Goal: Information Seeking & Learning: Find specific fact

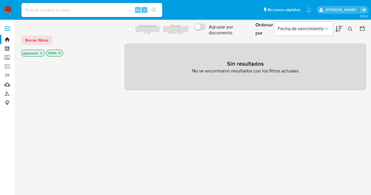
click at [64, 5] on div "Alt s" at bounding box center [91, 10] width 141 height 14
click at [72, 11] on input at bounding box center [91, 10] width 141 height 8
paste input "15458586012"
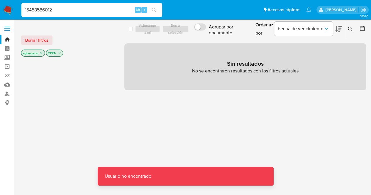
click at [72, 11] on input "15458586012" at bounding box center [91, 10] width 141 height 8
click at [26, 11] on input "15458586012" at bounding box center [91, 10] width 141 height 8
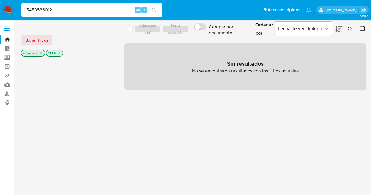
drag, startPoint x: 70, startPoint y: 8, endPoint x: 0, endPoint y: 3, distance: 70.0
click at [0, 3] on nav "Pausado Ver notificaciones 15458586012 Alt s Accesos rápidos Presiona las sigui…" at bounding box center [185, 10] width 371 height 20
paste input "2608650997"
type input "2608650997"
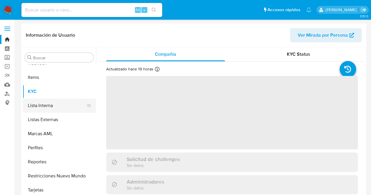
scroll to position [248, 0]
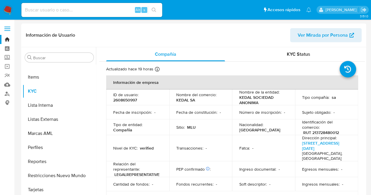
select select "10"
click at [285, 99] on div "Nombre de la entidad : KEDAL SOCIEDAD ANONIMA" at bounding box center [263, 97] width 49 height 16
drag, startPoint x: 262, startPoint y: 103, endPoint x: 236, endPoint y: 98, distance: 25.9
click at [236, 98] on td "Nombre de la entidad : KEDAL SOCIEDAD ANONIMA" at bounding box center [263, 97] width 63 height 16
copy p "KEDAL SOCIEDAD ANONIMA"
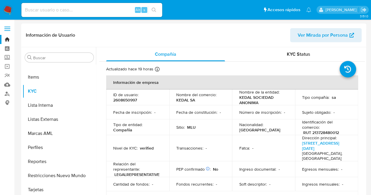
click at [257, 136] on td "Fatca : -" at bounding box center [263, 148] width 63 height 26
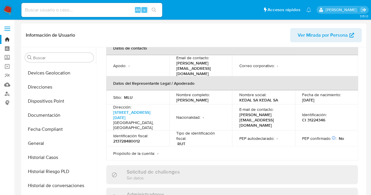
scroll to position [84, 0]
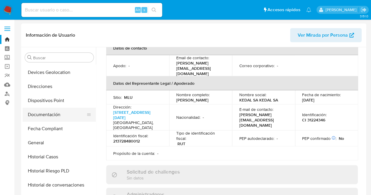
click at [65, 111] on button "Documentación" at bounding box center [57, 115] width 69 height 14
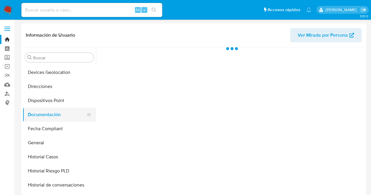
scroll to position [0, 0]
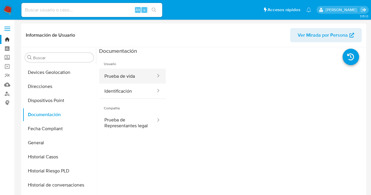
click at [127, 71] on button "Prueba de vida" at bounding box center [127, 76] width 57 height 15
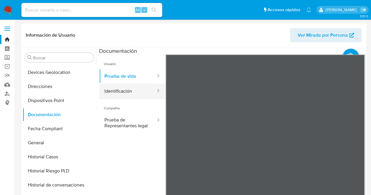
click at [137, 95] on button "Identificación" at bounding box center [127, 91] width 57 height 15
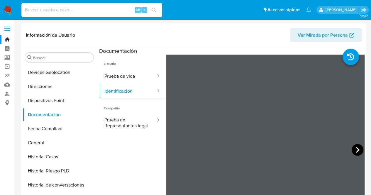
click at [354, 153] on icon at bounding box center [358, 150] width 12 height 12
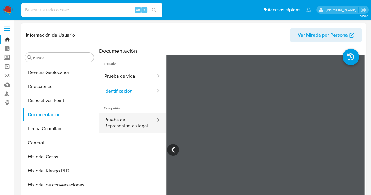
click at [118, 127] on button "Prueba de Representantes legal" at bounding box center [127, 123] width 57 height 20
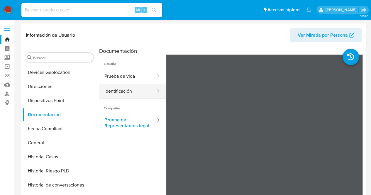
click at [132, 85] on button "Identificación" at bounding box center [127, 91] width 57 height 15
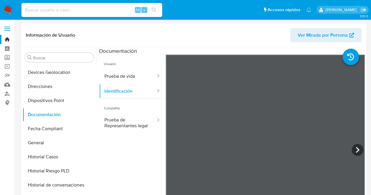
click at [131, 108] on span "Compañía" at bounding box center [132, 106] width 67 height 14
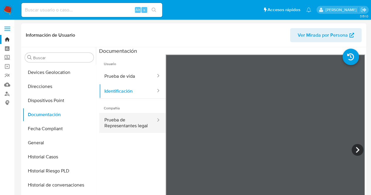
click at [132, 133] on button "Prueba de Representantes legal" at bounding box center [127, 123] width 57 height 20
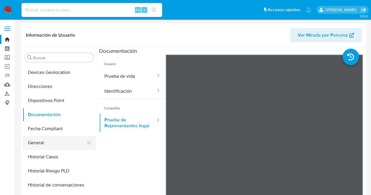
click at [50, 145] on button "General" at bounding box center [57, 143] width 69 height 14
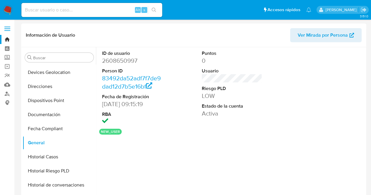
click at [115, 58] on dd "2608650997" at bounding box center [132, 61] width 61 height 8
copy dd "2608650997"
click at [152, 100] on dd "[DATE] 09:15:19" at bounding box center [132, 104] width 61 height 8
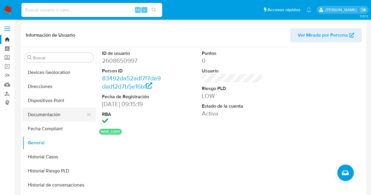
click at [63, 113] on button "Documentación" at bounding box center [57, 115] width 69 height 14
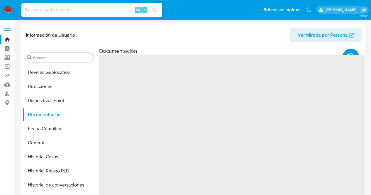
scroll to position [248, 0]
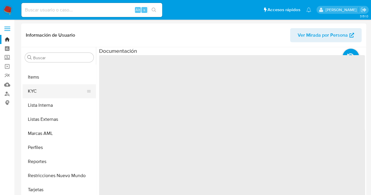
click at [52, 93] on button "KYC" at bounding box center [57, 91] width 69 height 14
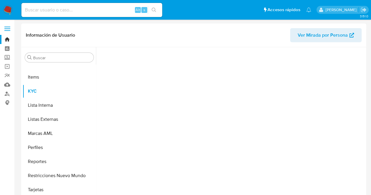
click at [324, 96] on div at bounding box center [232, 120] width 266 height 147
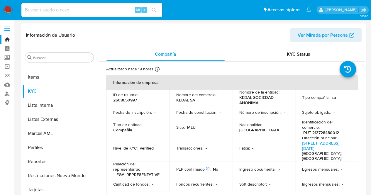
click at [284, 113] on p "-" at bounding box center [284, 112] width 1 height 5
click at [283, 47] on div "Información de Usuario Ver Mirada por Persona" at bounding box center [193, 35] width 345 height 24
click at [287, 51] on span "KYC Status" at bounding box center [298, 54] width 23 height 7
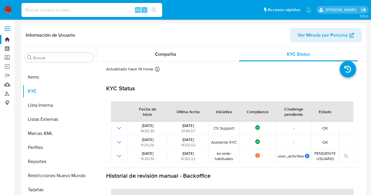
click at [246, 85] on div "KYC Status" at bounding box center [232, 88] width 252 height 7
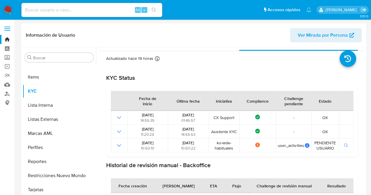
scroll to position [12, 0]
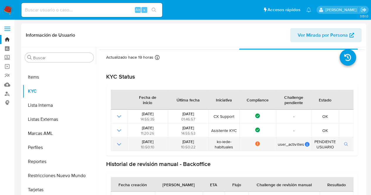
click at [341, 141] on button "button" at bounding box center [346, 144] width 10 height 7
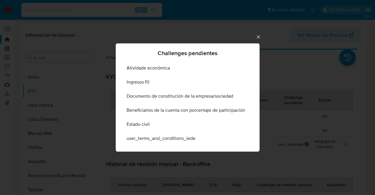
click at [258, 36] on icon "Cerrar" at bounding box center [259, 37] width 6 height 6
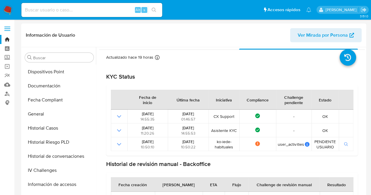
scroll to position [113, 0]
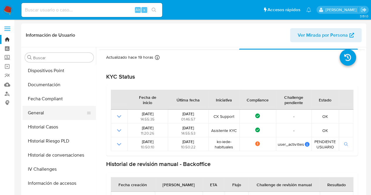
click at [56, 117] on button "General" at bounding box center [57, 113] width 69 height 14
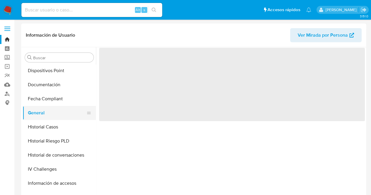
scroll to position [0, 0]
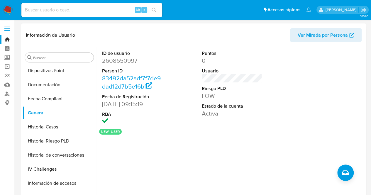
click at [113, 62] on dd "2608650997" at bounding box center [132, 61] width 61 height 8
copy dd "2608650997"
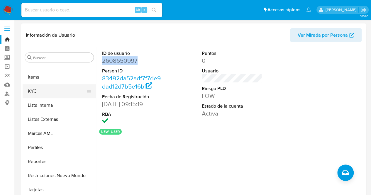
click at [44, 93] on button "KYC" at bounding box center [57, 91] width 69 height 14
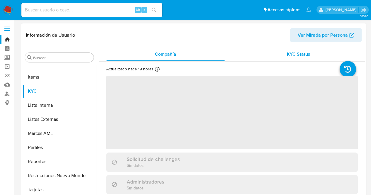
click at [299, 57] on span "KYC Status" at bounding box center [298, 54] width 23 height 7
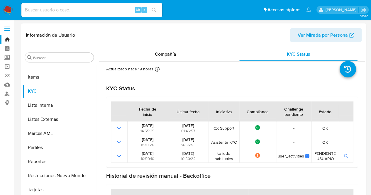
click at [70, 12] on input at bounding box center [91, 10] width 141 height 8
paste input "2600012292"
type input "2600012292"
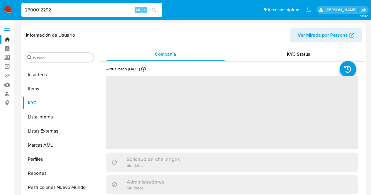
scroll to position [248, 0]
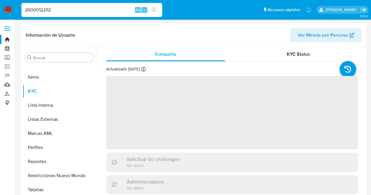
select select "10"
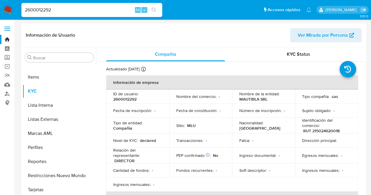
click at [209, 112] on p "Fecha de constitución :" at bounding box center [196, 110] width 41 height 5
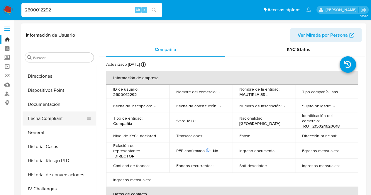
scroll to position [96, 0]
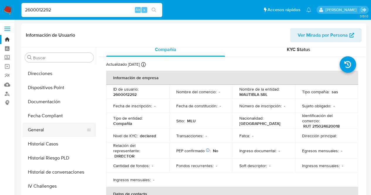
click at [57, 124] on button "General" at bounding box center [57, 130] width 69 height 14
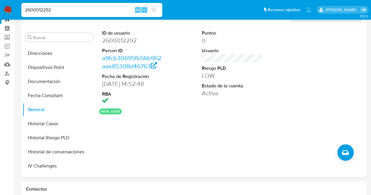
scroll to position [17, 0]
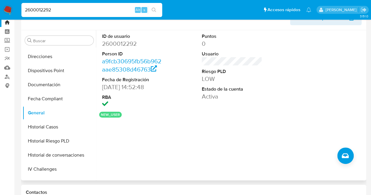
click at [121, 44] on dd "2600012292" at bounding box center [132, 44] width 61 height 8
copy dd "2600012292"
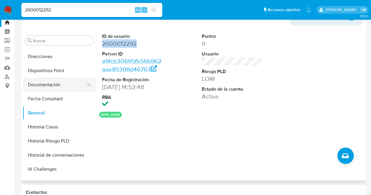
click at [76, 87] on button "Documentación" at bounding box center [57, 85] width 69 height 14
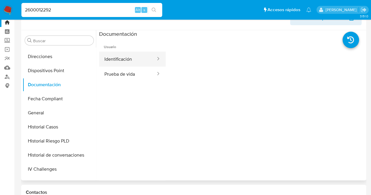
click at [116, 65] on button "Identificación" at bounding box center [127, 59] width 57 height 15
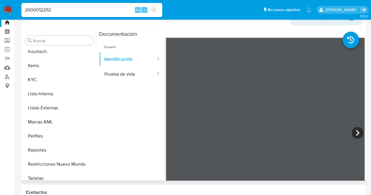
scroll to position [248, 0]
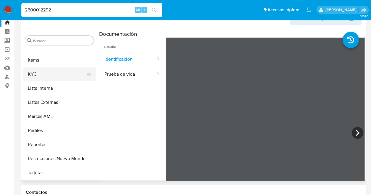
click at [60, 75] on button "KYC" at bounding box center [57, 74] width 69 height 14
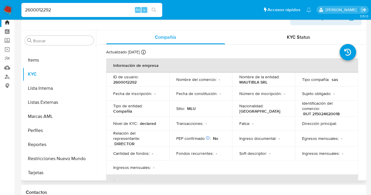
click at [327, 115] on p "RUT 215024620018" at bounding box center [321, 113] width 36 height 5
copy p "215024620018"
click at [194, 97] on td "Fecha de constitución : -" at bounding box center [200, 94] width 63 height 14
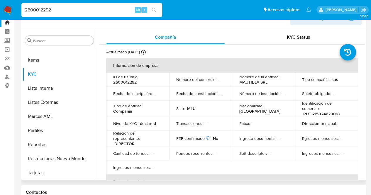
click at [169, 116] on td "Transacciones : -" at bounding box center [200, 123] width 63 height 14
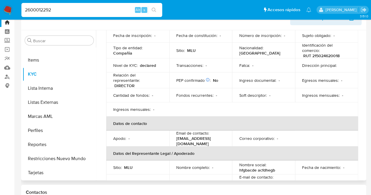
scroll to position [59, 0]
drag, startPoint x: 175, startPoint y: 140, endPoint x: 226, endPoint y: 142, distance: 51.6
click at [226, 142] on td "Email de contacto : [EMAIL_ADDRESS][DOMAIN_NAME]" at bounding box center [200, 138] width 63 height 16
copy p "[EMAIL_ADDRESS][DOMAIN_NAME]"
click at [190, 91] on td "Fondos recurrentes : -" at bounding box center [200, 95] width 63 height 14
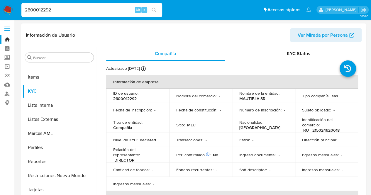
scroll to position [0, 0]
click at [124, 99] on p "2600012292" at bounding box center [124, 98] width 23 height 5
copy p "2600012292"
click at [123, 101] on p "2600012292" at bounding box center [124, 98] width 23 height 5
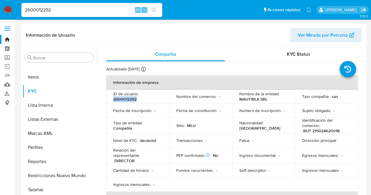
click at [123, 101] on p "2600012292" at bounding box center [124, 98] width 23 height 5
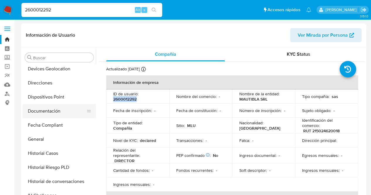
scroll to position [87, 0]
click at [87, 105] on div at bounding box center [89, 110] width 5 height 13
click at [69, 116] on button "Documentación" at bounding box center [57, 111] width 69 height 14
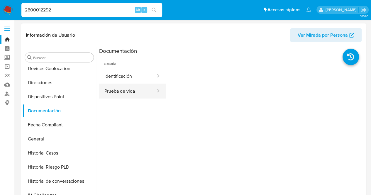
click at [152, 92] on div at bounding box center [156, 91] width 9 height 7
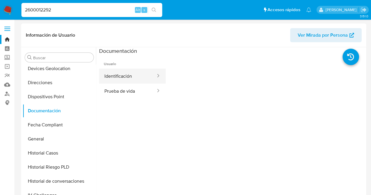
click at [137, 77] on button "Identificación" at bounding box center [127, 76] width 57 height 15
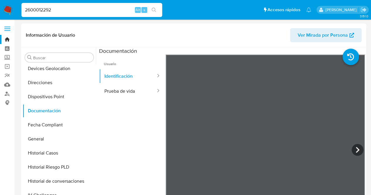
drag, startPoint x: 221, startPoint y: 110, endPoint x: 362, endPoint y: 123, distance: 141.1
click at [363, 125] on div at bounding box center [230, 122] width 269 height 150
click at [143, 92] on button "Prueba de vida" at bounding box center [127, 91] width 57 height 15
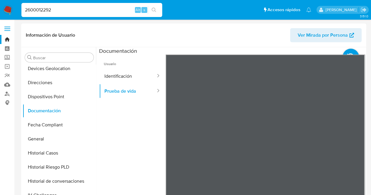
click at [361, 107] on div at bounding box center [265, 151] width 199 height 192
click at [138, 69] on button "Identificación" at bounding box center [127, 76] width 57 height 15
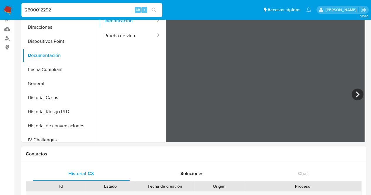
scroll to position [29, 0]
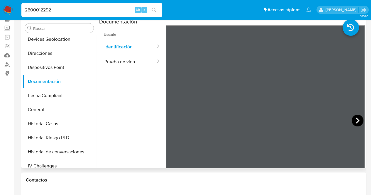
click at [355, 116] on icon at bounding box center [358, 121] width 12 height 12
drag, startPoint x: 66, startPoint y: 9, endPoint x: 0, endPoint y: -7, distance: 68.0
drag, startPoint x: 69, startPoint y: 6, endPoint x: 50, endPoint y: 0, distance: 19.5
click at [22, 3] on div "2600012292 Alt s" at bounding box center [91, 10] width 141 height 14
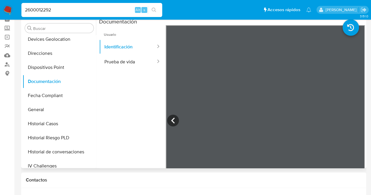
drag, startPoint x: 56, startPoint y: 13, endPoint x: 0, endPoint y: 9, distance: 56.5
click at [0, 11] on nav "Pausado Ver notificaciones 2600012292 Alt s Accesos rápidos Presiona las siguie…" at bounding box center [185, 10] width 371 height 20
paste input "3451229"
type input "2603451229"
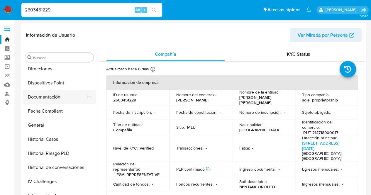
scroll to position [72, 0]
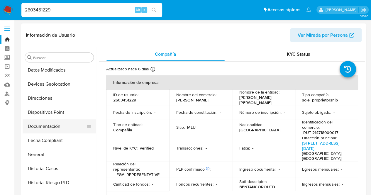
click at [58, 125] on button "Documentación" at bounding box center [57, 126] width 69 height 14
select select "10"
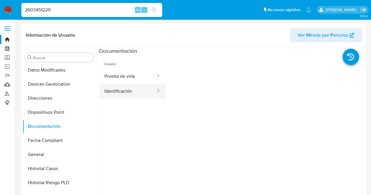
click at [135, 84] on button "Identificación" at bounding box center [127, 91] width 57 height 15
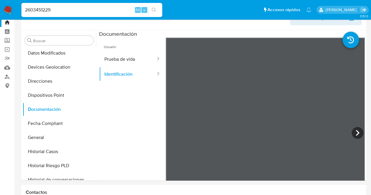
scroll to position [11, 0]
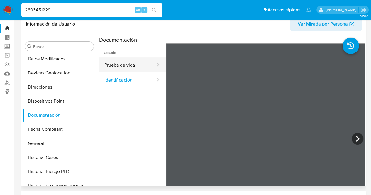
click at [152, 67] on div at bounding box center [156, 65] width 9 height 7
click at [145, 65] on button "Prueba de vida" at bounding box center [127, 64] width 57 height 15
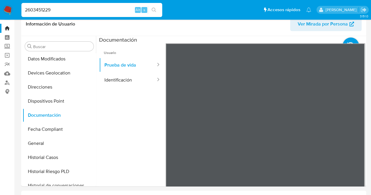
drag, startPoint x: 62, startPoint y: 11, endPoint x: 0, endPoint y: 12, distance: 62.2
click at [0, 12] on nav "Pausado Ver notificaciones 2603451229 Alt s Accesos rápidos Presiona las siguie…" at bounding box center [185, 10] width 371 height 20
paste input "23965501"
type input "2239655019"
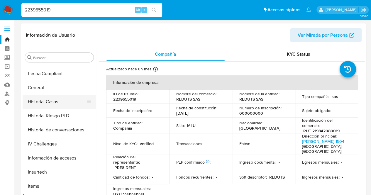
select select "10"
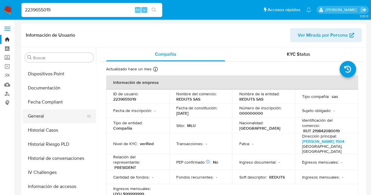
scroll to position [101, 0]
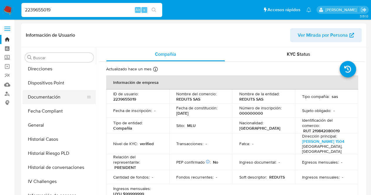
click at [64, 92] on button "Documentación" at bounding box center [57, 97] width 69 height 14
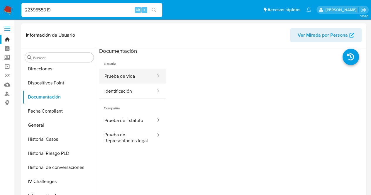
click at [134, 78] on button "Prueba de vida" at bounding box center [127, 76] width 57 height 15
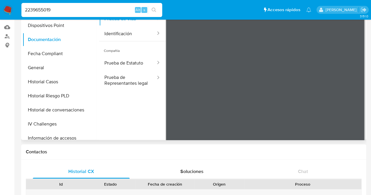
scroll to position [53, 0]
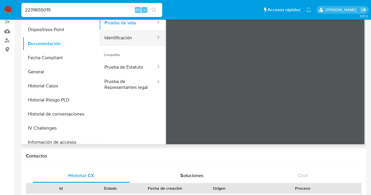
click at [127, 38] on button "Identificación" at bounding box center [127, 37] width 57 height 15
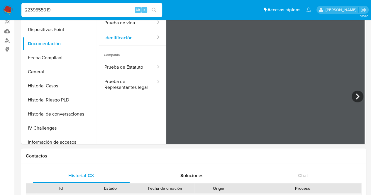
scroll to position [0, 0]
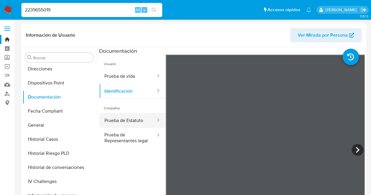
click at [133, 119] on button "Prueba de Estatuto" at bounding box center [127, 120] width 57 height 15
